Goal: Information Seeking & Learning: Learn about a topic

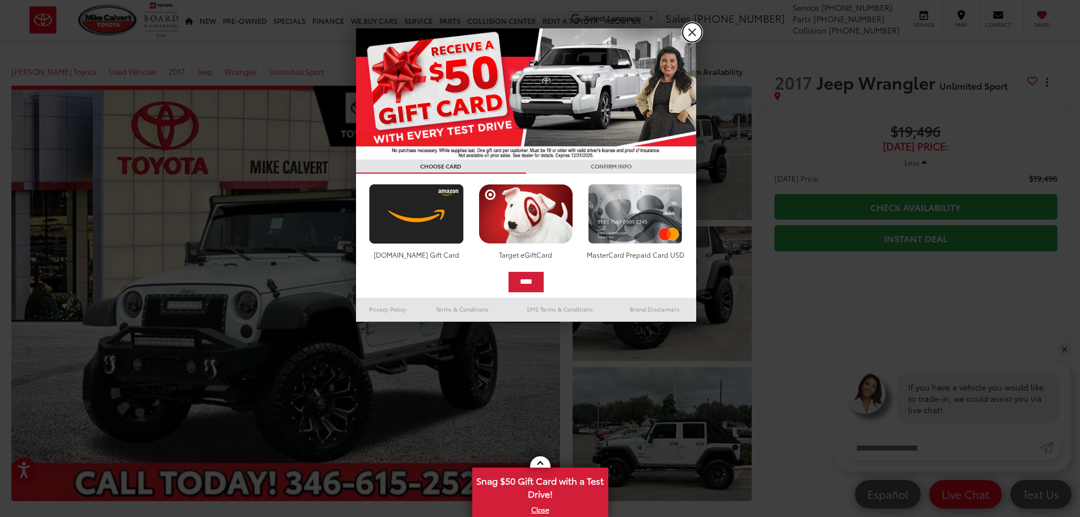
click at [692, 26] on link "X" at bounding box center [692, 32] width 19 height 19
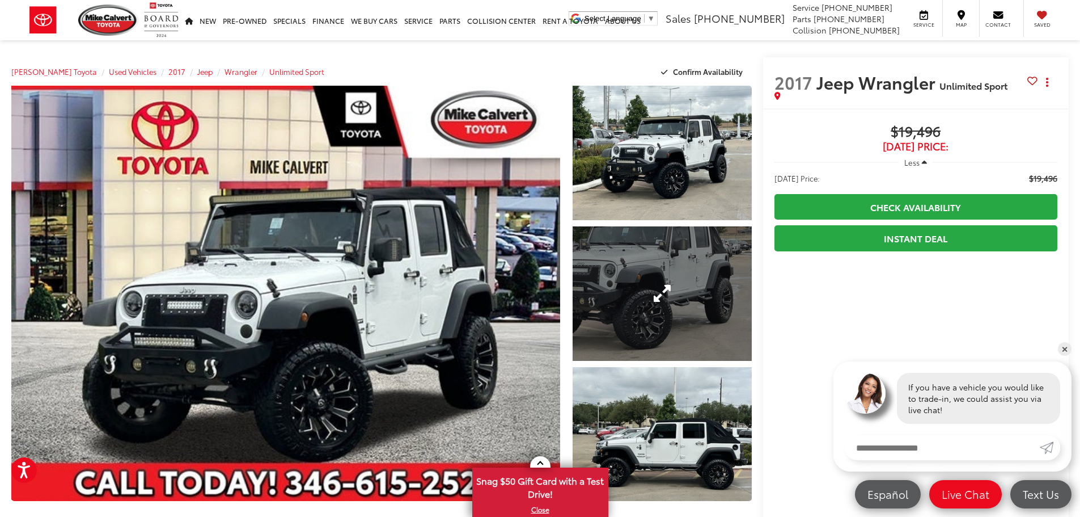
scroll to position [57, 0]
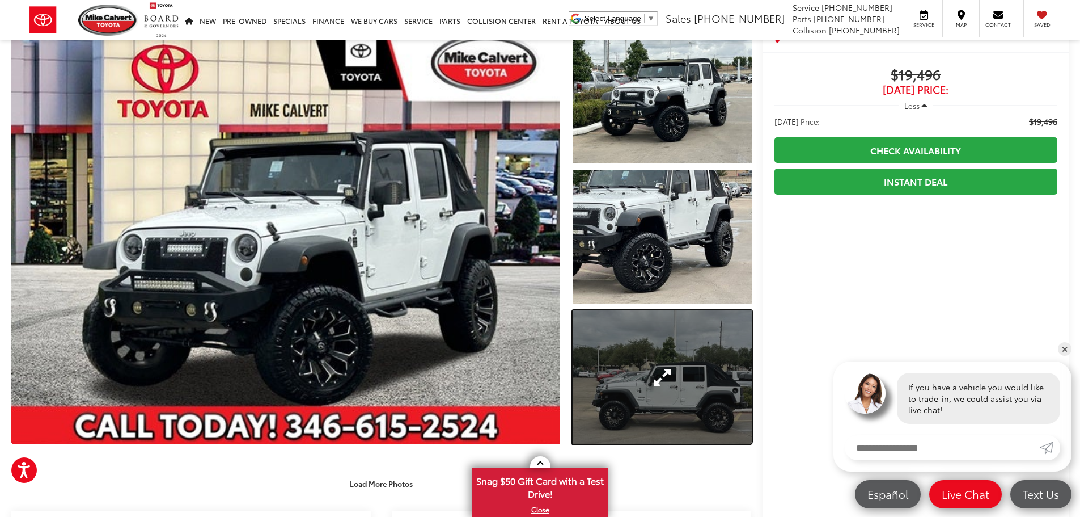
click at [653, 363] on link "Expand Photo 3" at bounding box center [662, 377] width 179 height 134
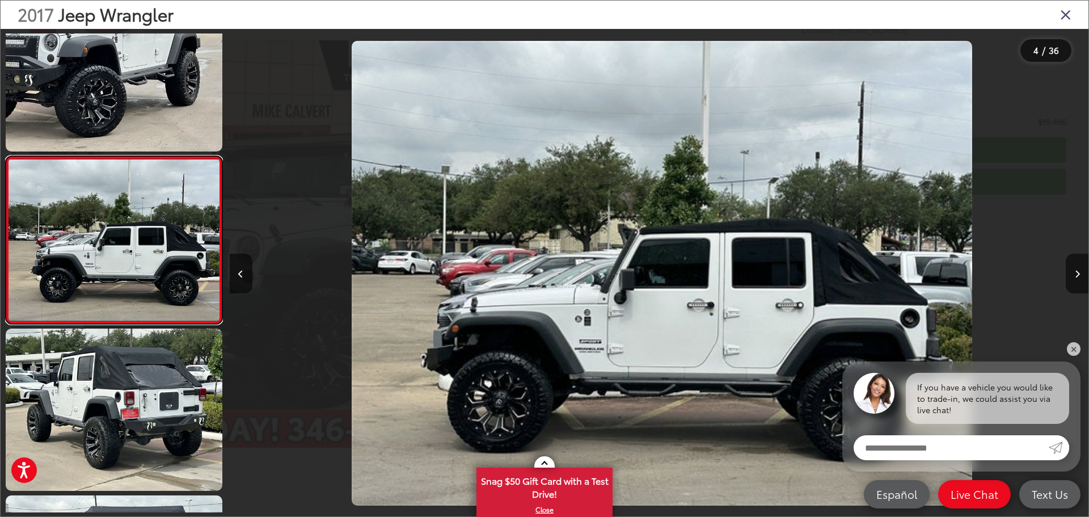
scroll to position [0, 2577]
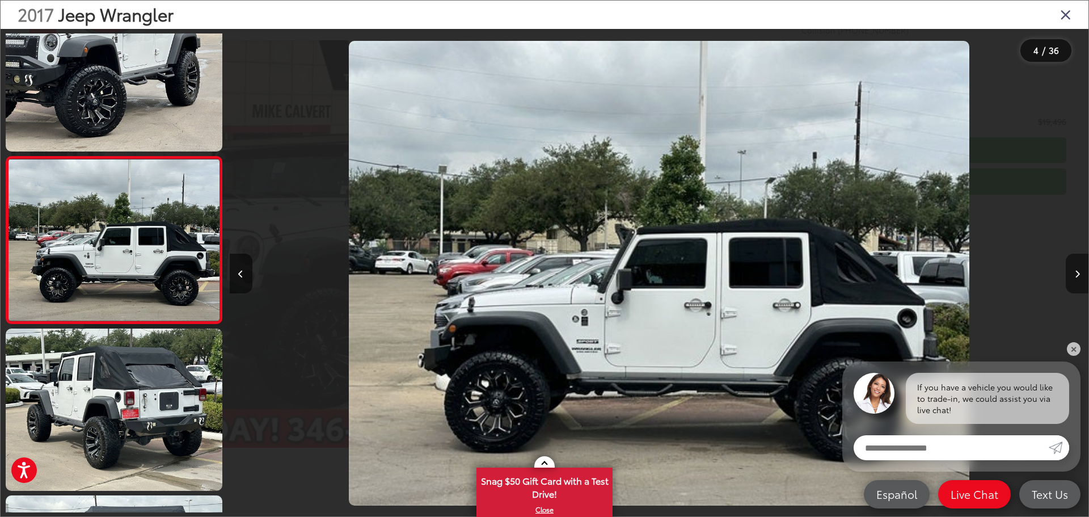
click at [1079, 270] on icon "Next image" at bounding box center [1077, 274] width 5 height 8
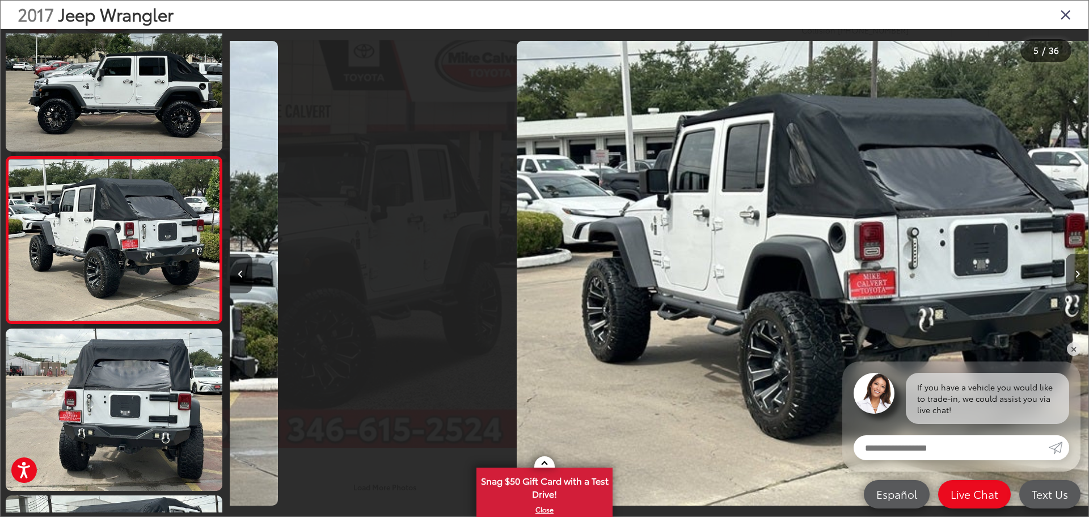
scroll to position [0, 3436]
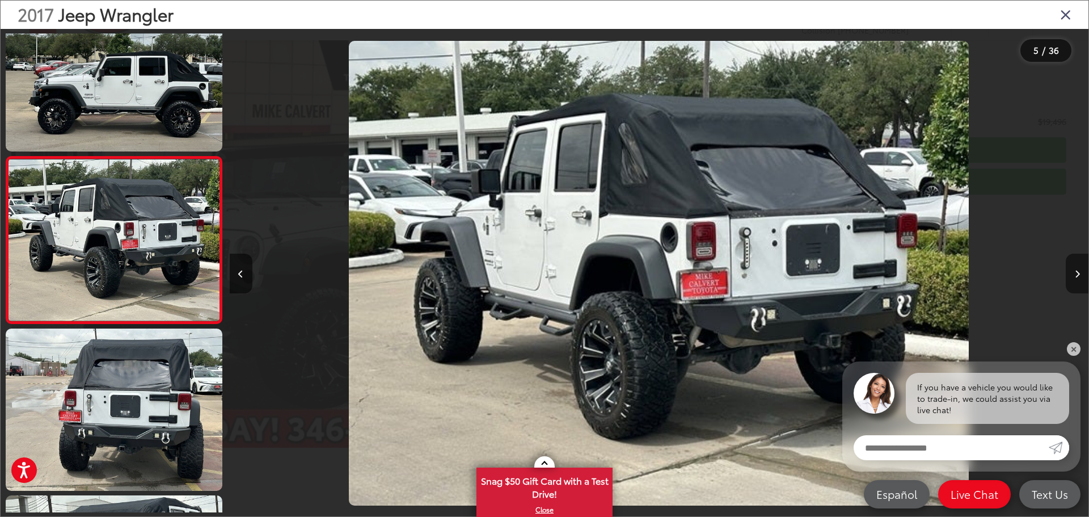
click at [1079, 270] on icon "Next image" at bounding box center [1077, 274] width 5 height 8
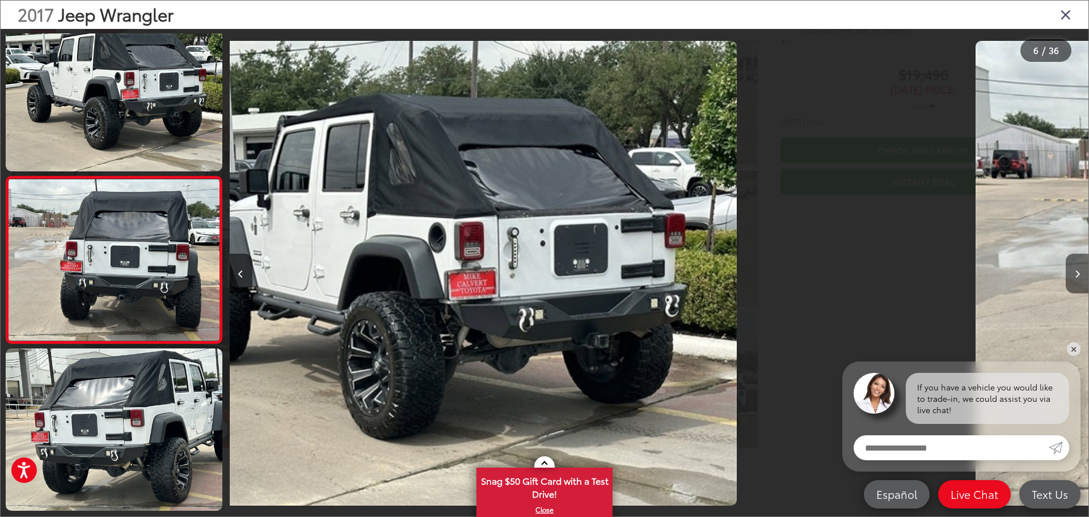
scroll to position [712, 0]
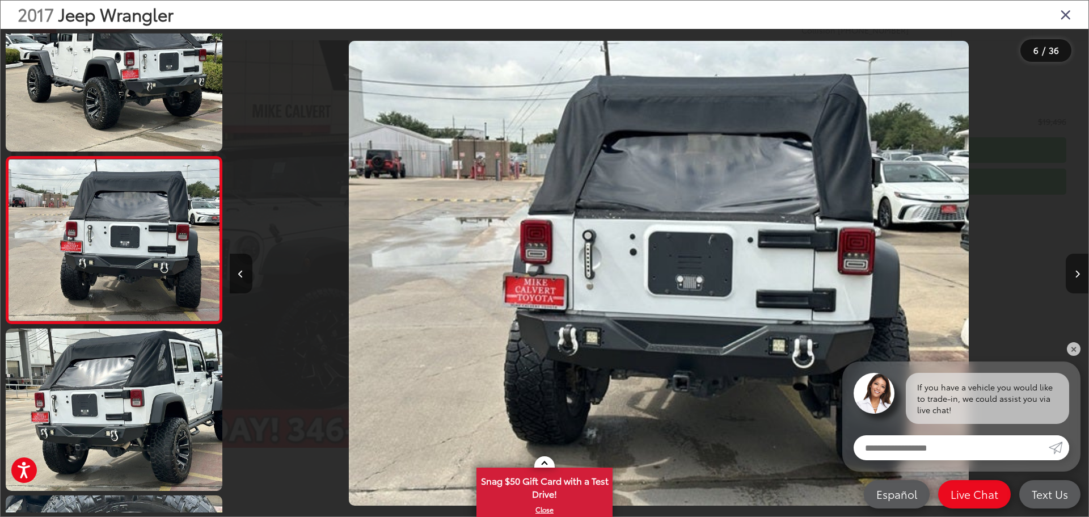
click at [1079, 270] on icon "Next image" at bounding box center [1077, 274] width 5 height 8
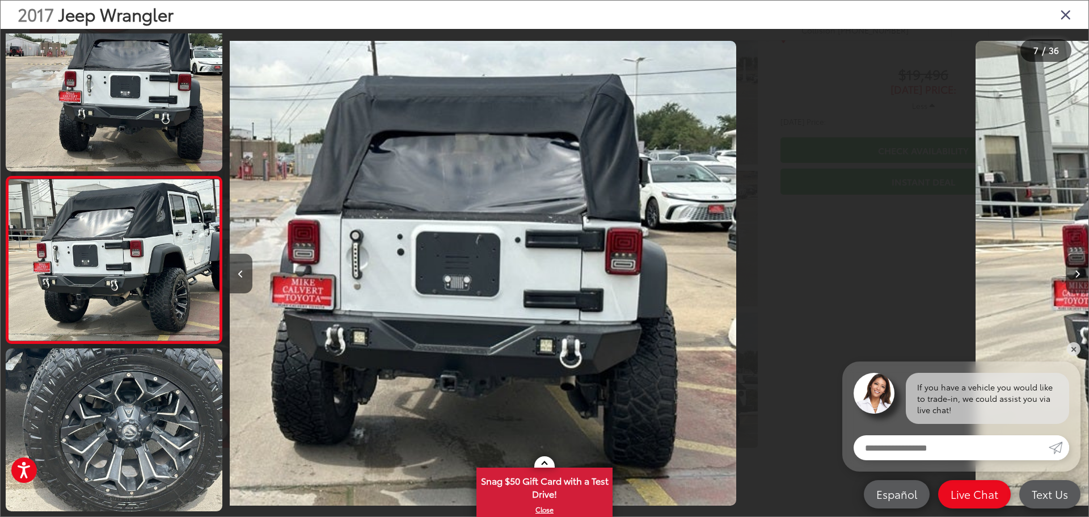
scroll to position [879, 0]
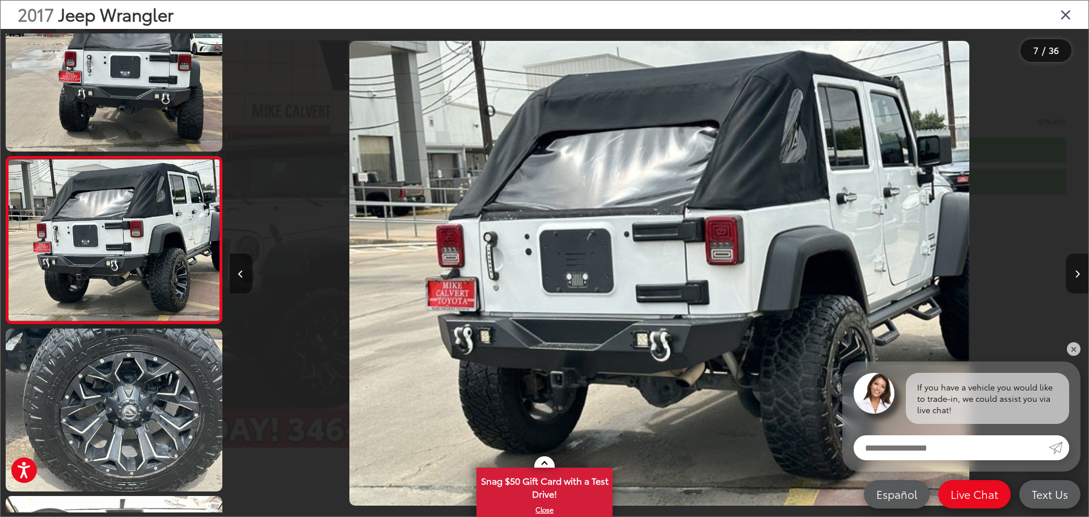
click at [1079, 270] on icon "Next image" at bounding box center [1077, 274] width 5 height 8
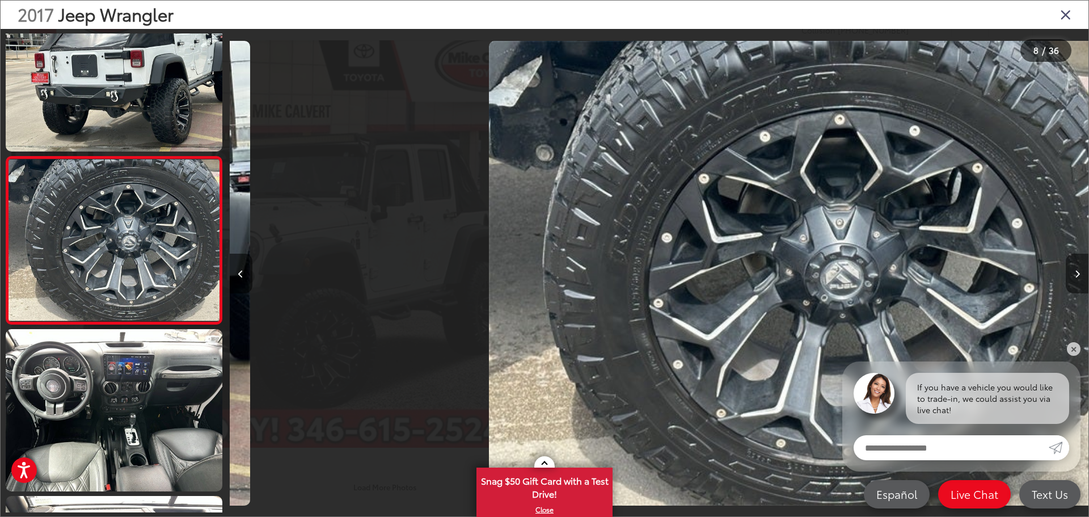
scroll to position [0, 6012]
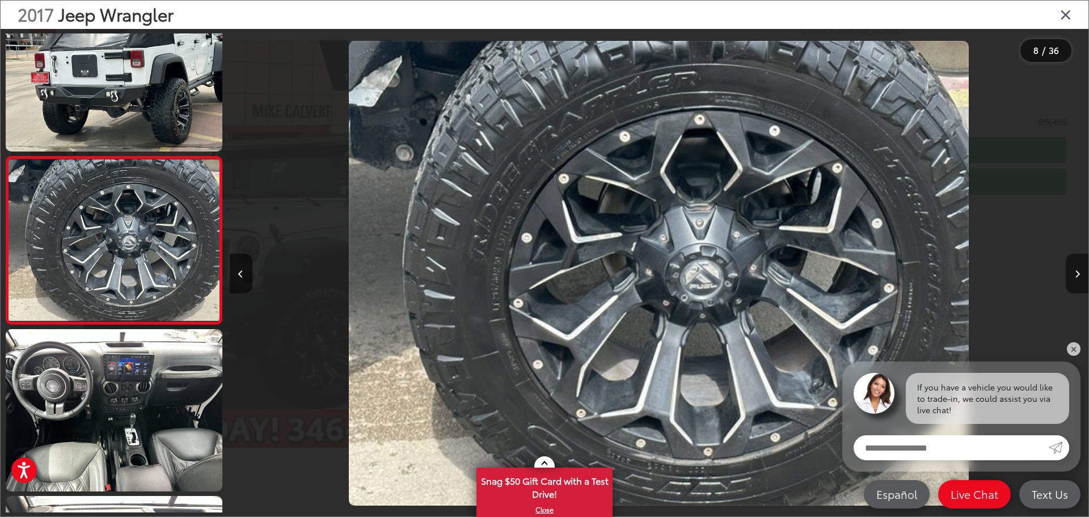
click at [1079, 270] on icon "Next image" at bounding box center [1077, 274] width 5 height 8
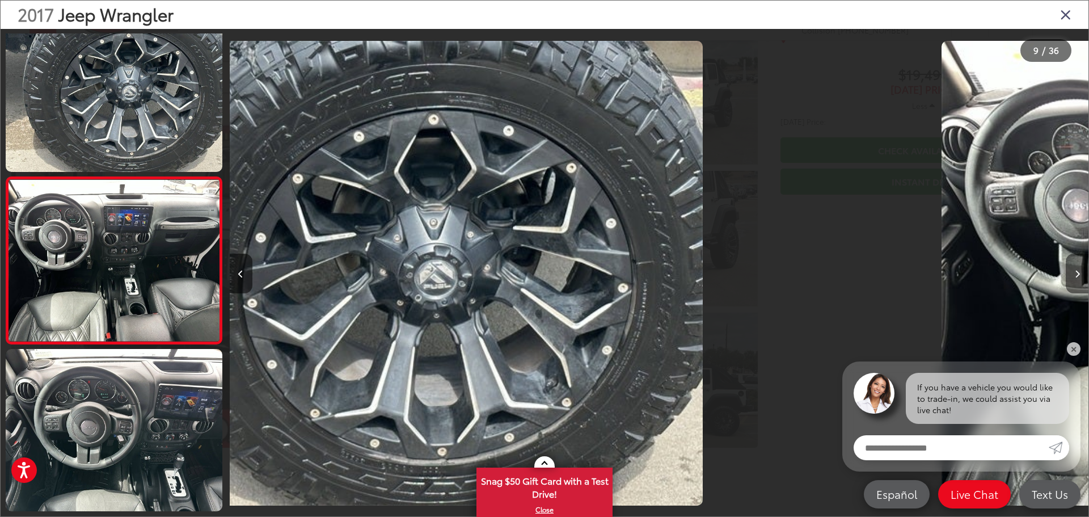
scroll to position [1213, 0]
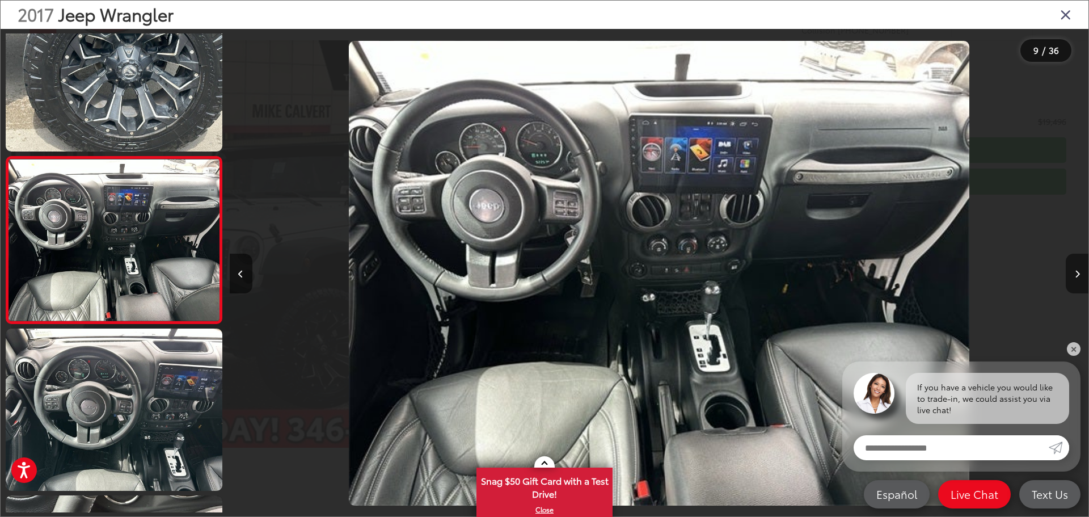
click at [1079, 270] on icon "Next image" at bounding box center [1077, 274] width 5 height 8
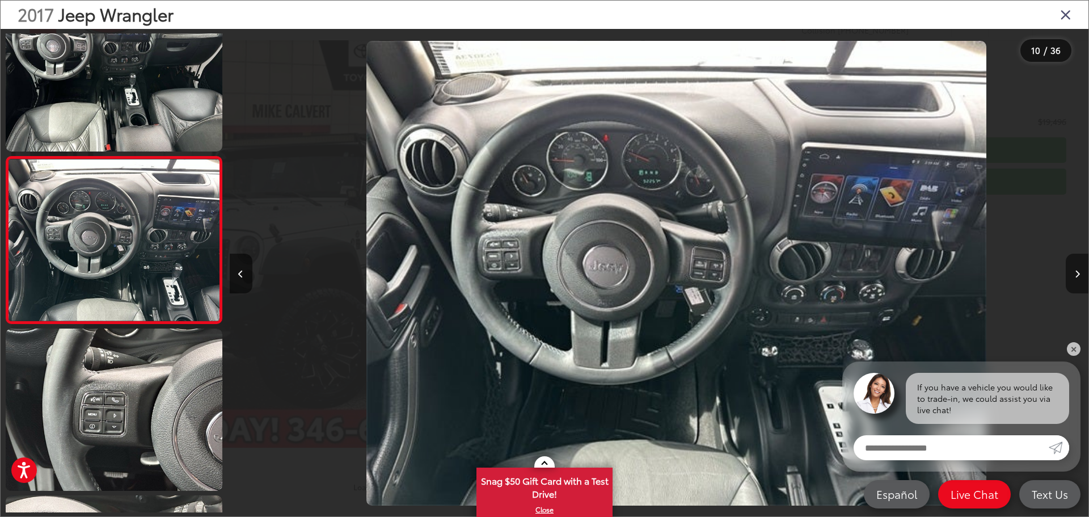
scroll to position [0, 7730]
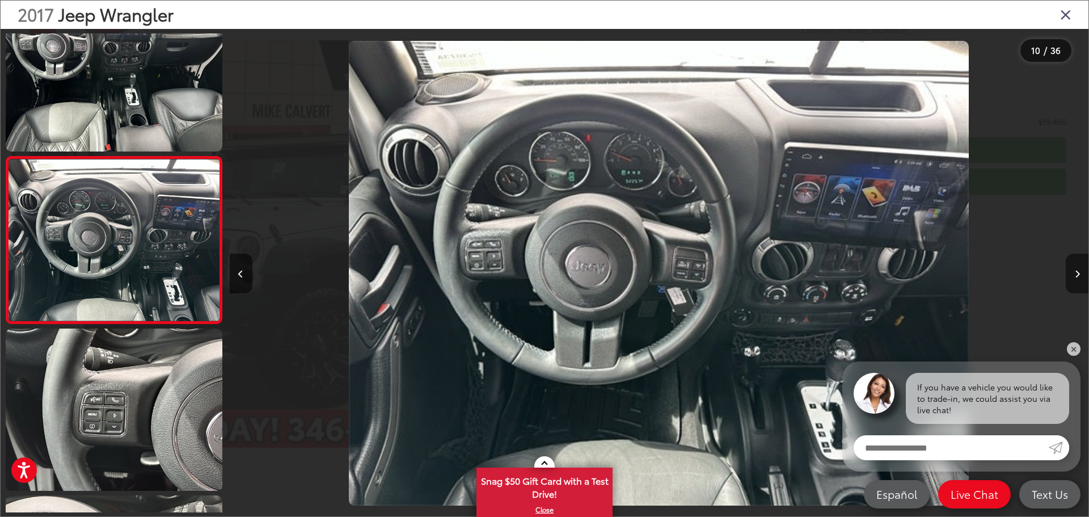
click at [1079, 270] on icon "Next image" at bounding box center [1077, 274] width 5 height 8
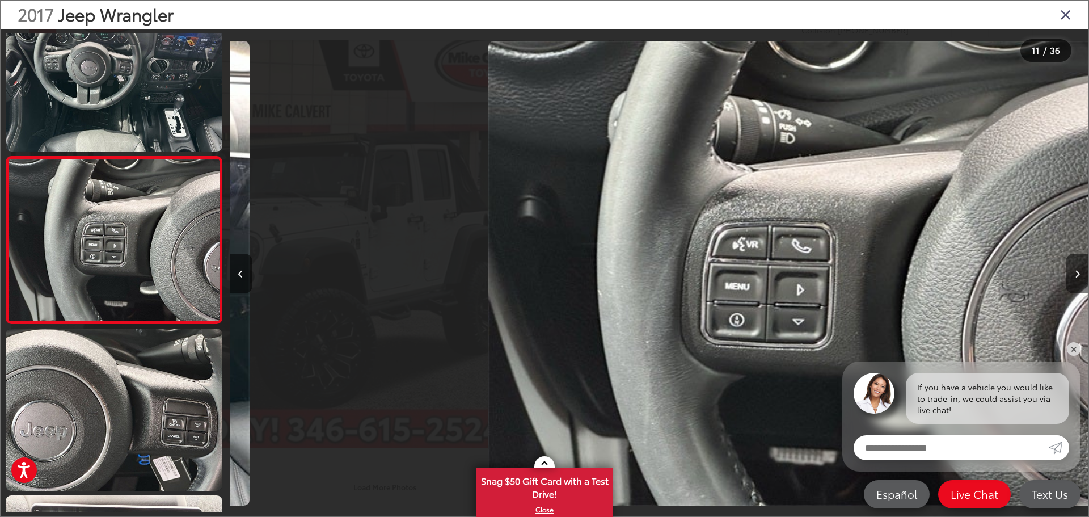
scroll to position [0, 8589]
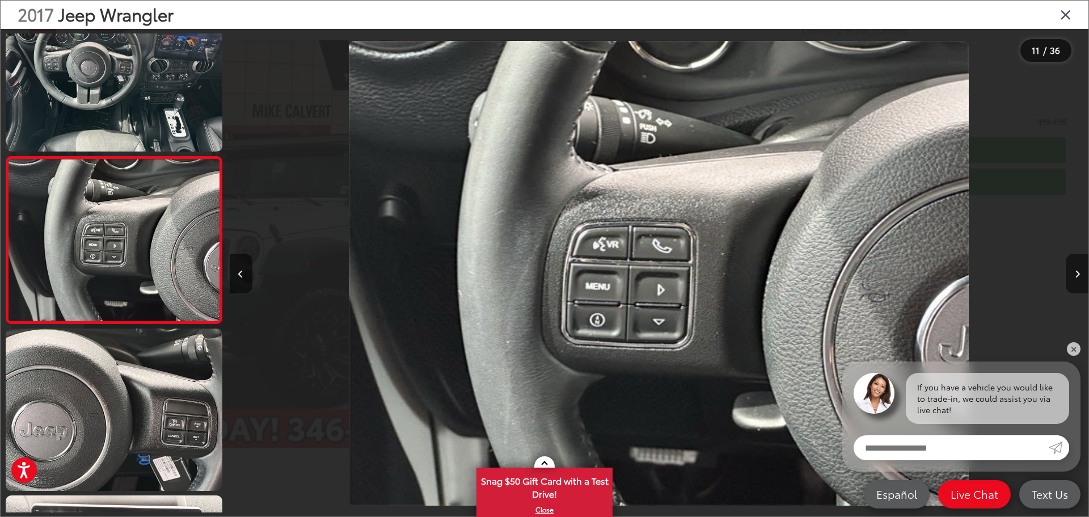
click at [1079, 271] on icon "Next image" at bounding box center [1077, 274] width 5 height 8
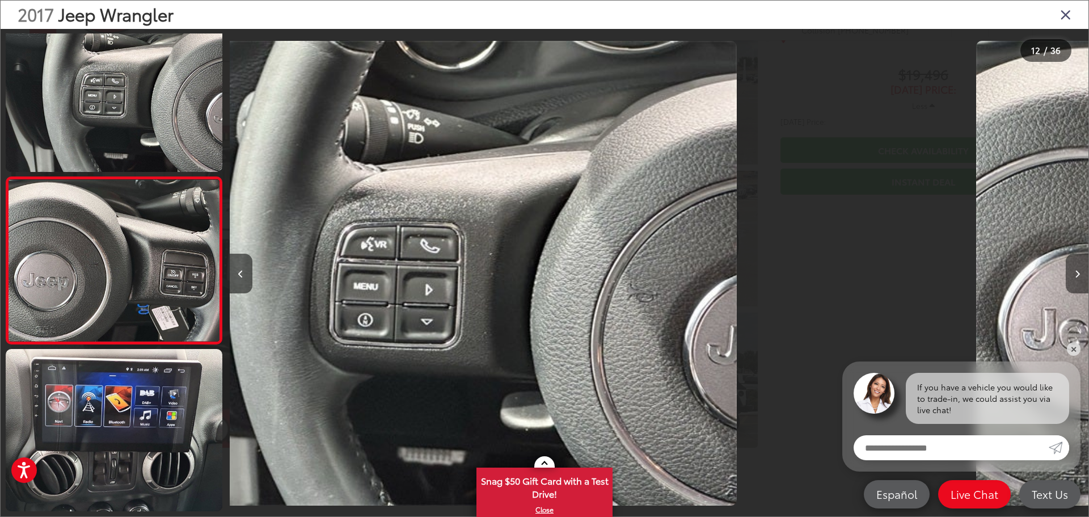
scroll to position [1713, 0]
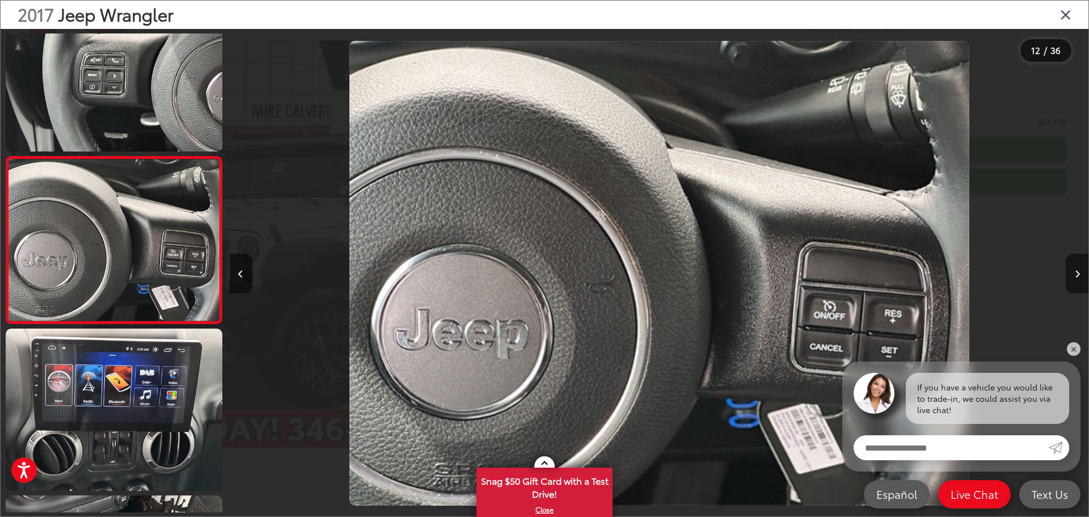
click at [1079, 271] on icon "Next image" at bounding box center [1077, 274] width 5 height 8
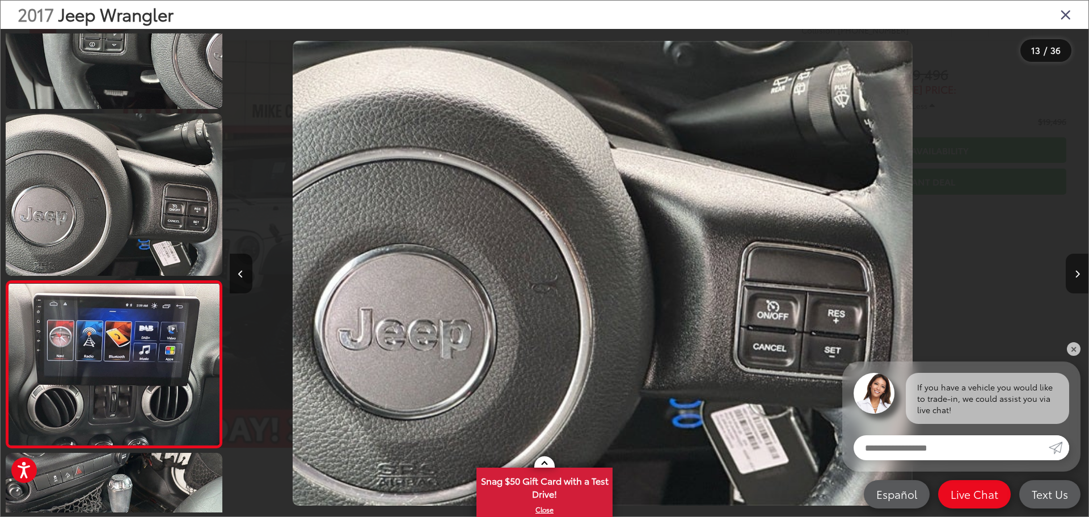
scroll to position [0, 0]
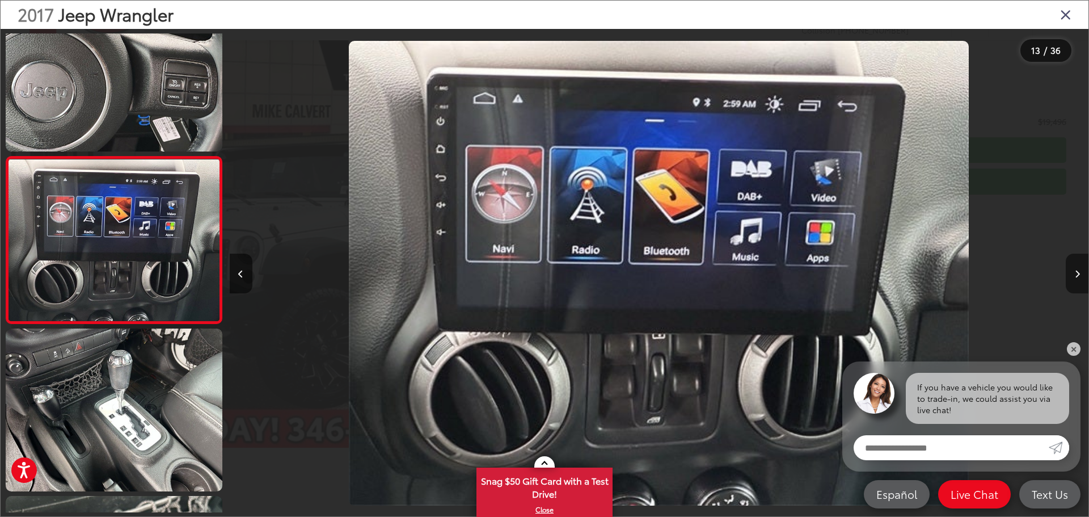
click at [1079, 271] on icon "Next image" at bounding box center [1077, 274] width 5 height 8
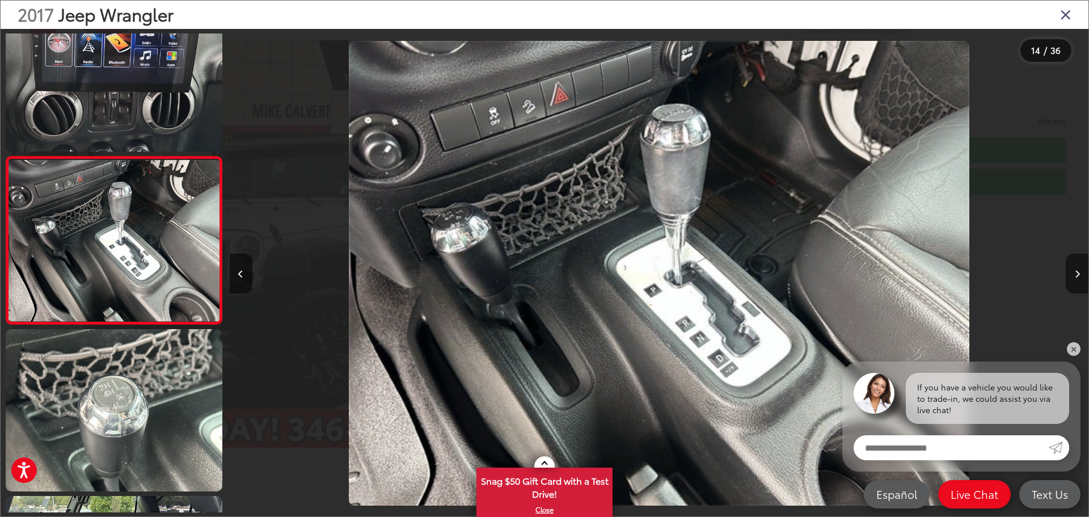
click at [1079, 271] on icon "Next image" at bounding box center [1077, 274] width 5 height 8
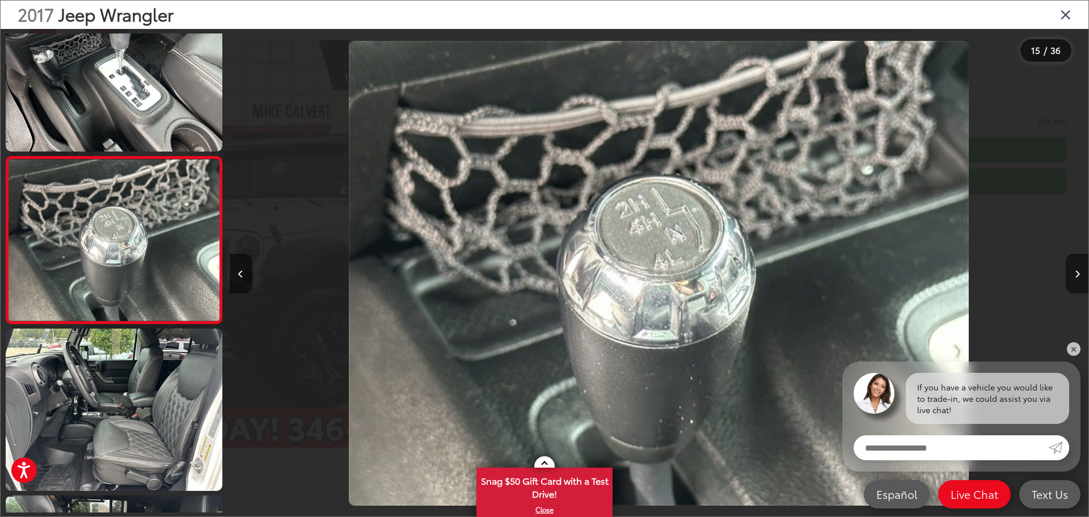
click at [1079, 271] on icon "Next image" at bounding box center [1077, 274] width 5 height 8
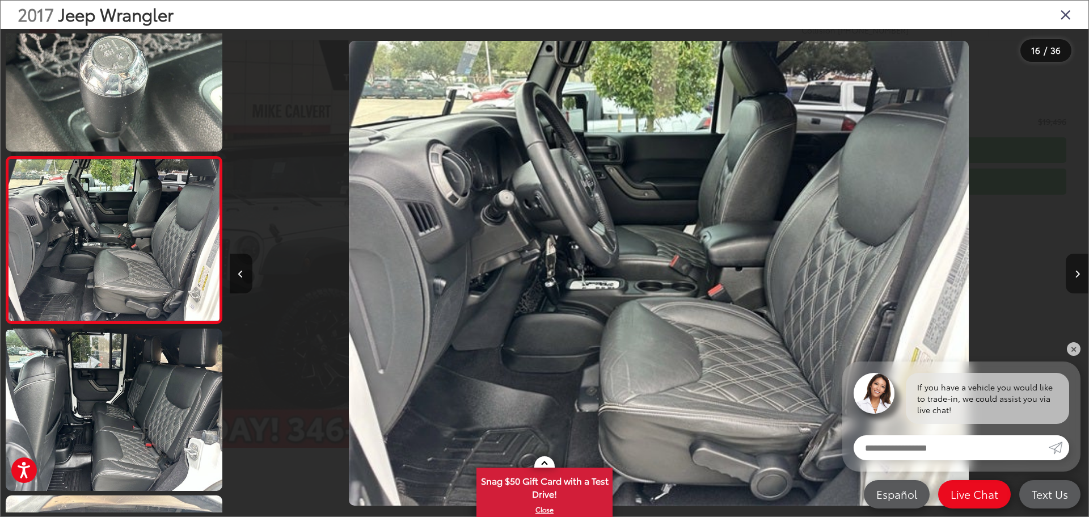
click at [1079, 271] on icon "Next image" at bounding box center [1077, 274] width 5 height 8
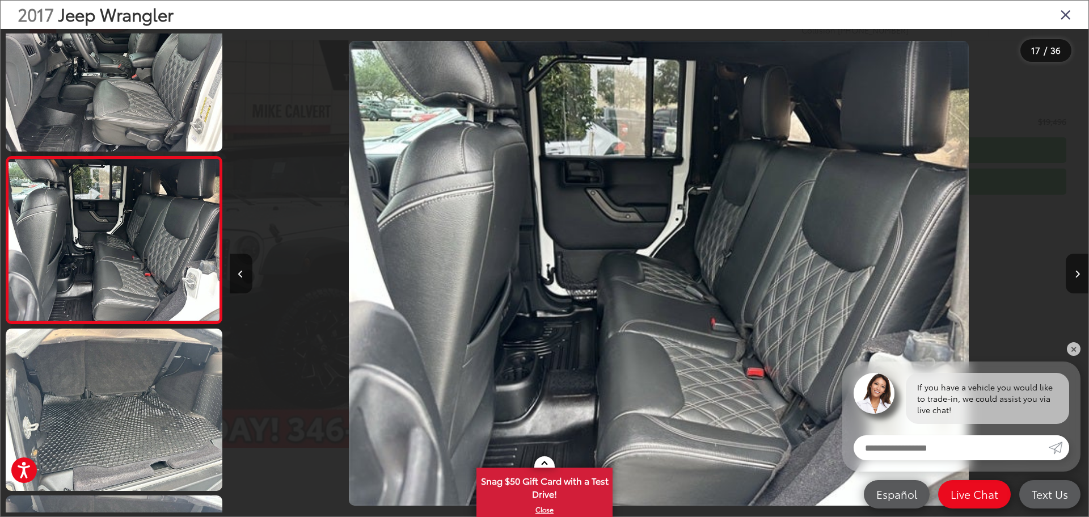
click at [1063, 10] on icon "Close gallery" at bounding box center [1065, 14] width 11 height 15
